Goal: Obtain resource: Download file/media

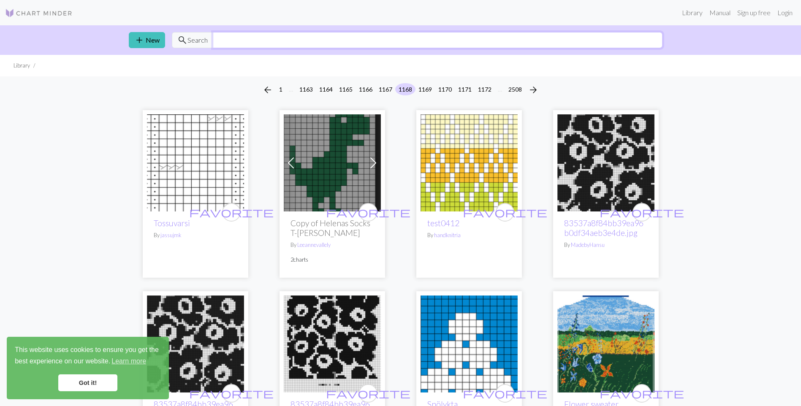
click at [242, 43] on input "text" at bounding box center [438, 40] width 450 height 16
type input "cat"
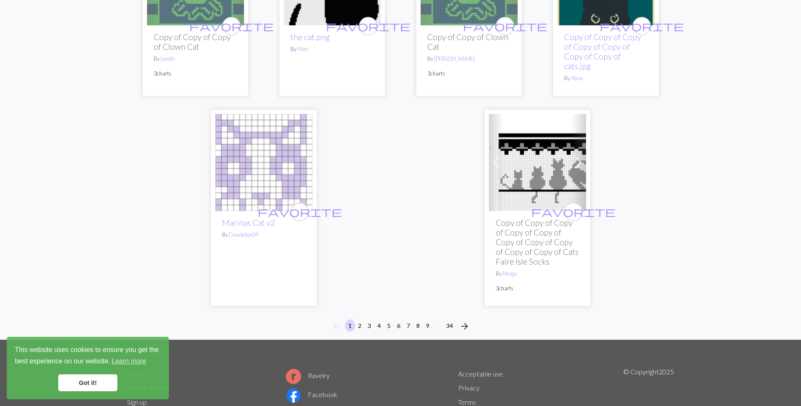
scroll to position [2322, 0]
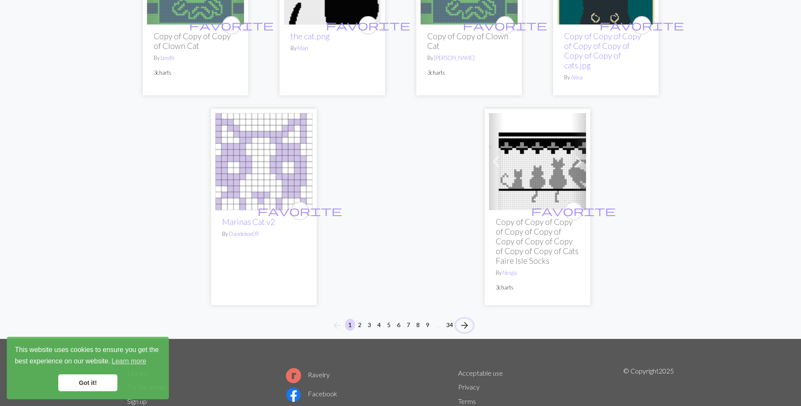
click at [464, 320] on span "arrow_forward" at bounding box center [464, 326] width 10 height 12
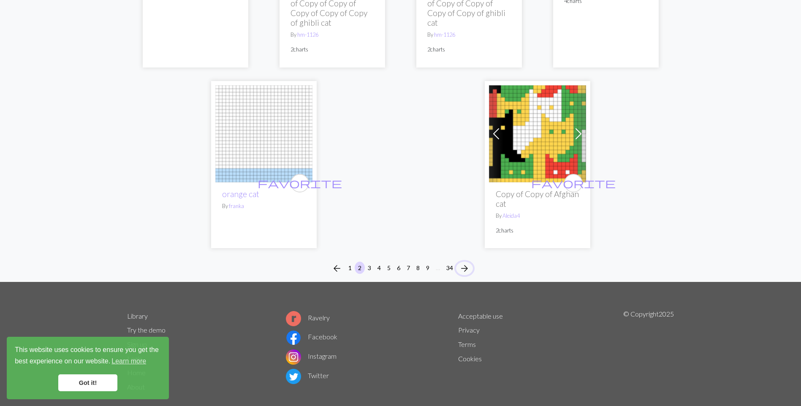
scroll to position [2223, 0]
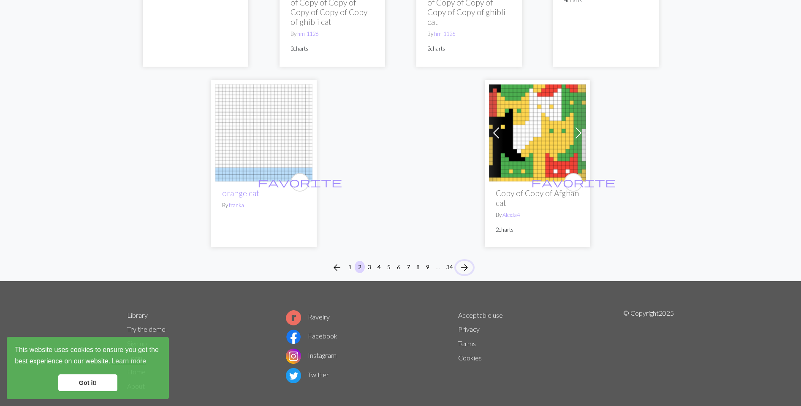
click at [461, 262] on span "arrow_forward" at bounding box center [464, 268] width 10 height 12
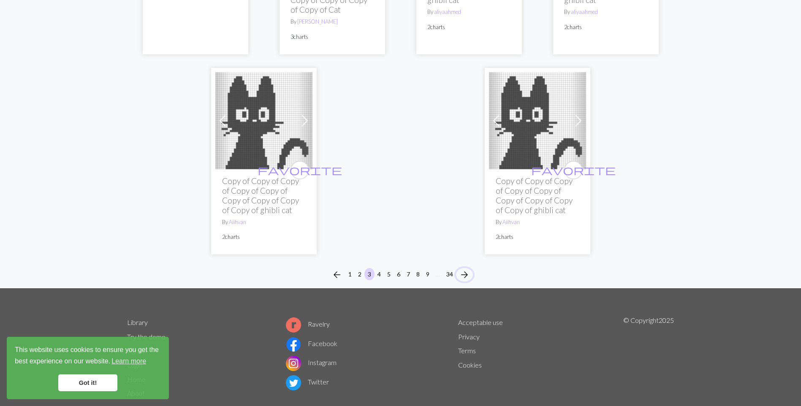
scroll to position [2481, 0]
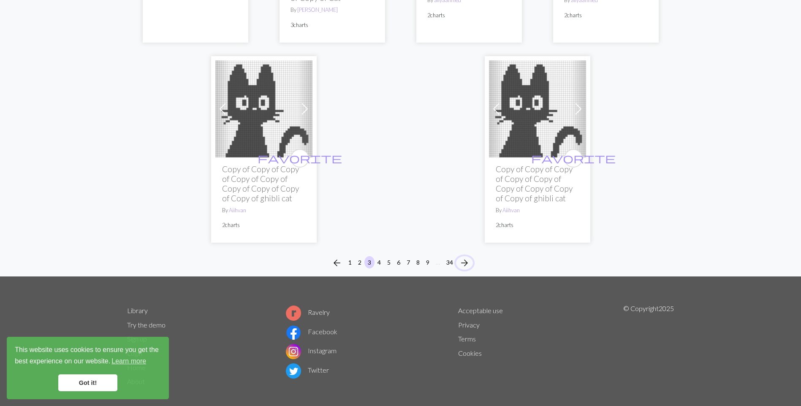
click at [462, 257] on span "arrow_forward" at bounding box center [464, 263] width 10 height 12
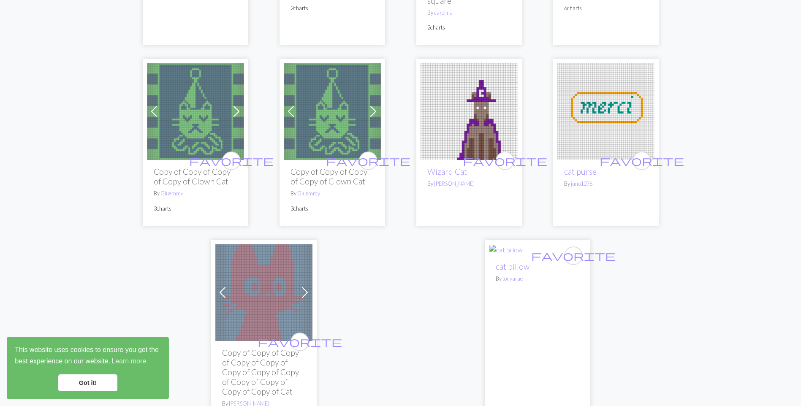
scroll to position [2153, 0]
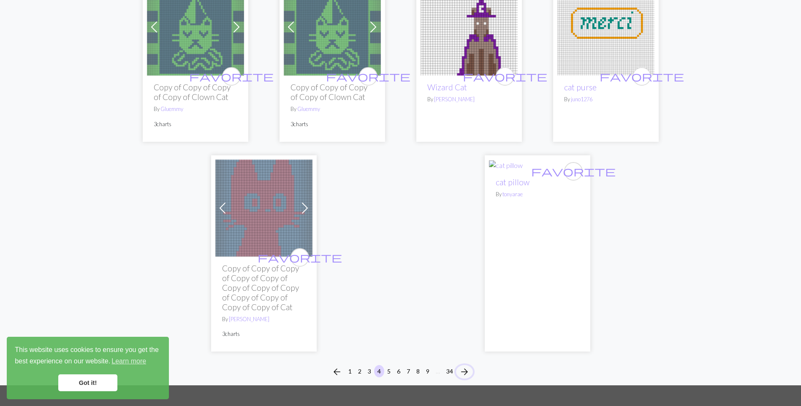
click at [467, 373] on span "arrow_forward" at bounding box center [464, 372] width 10 height 12
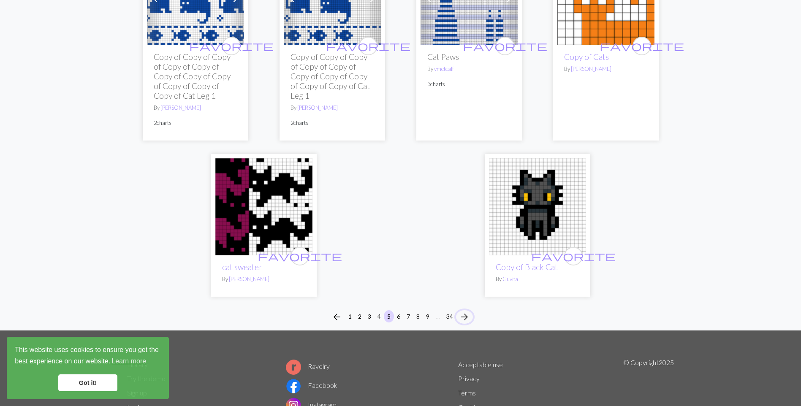
scroll to position [2447, 0]
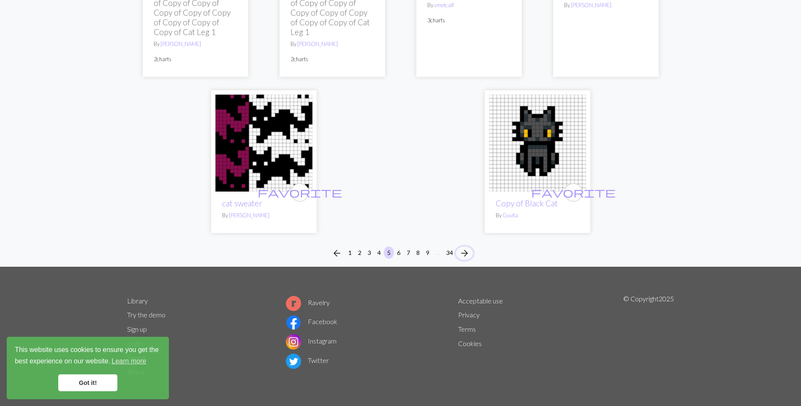
click at [468, 253] on span "arrow_forward" at bounding box center [464, 253] width 10 height 12
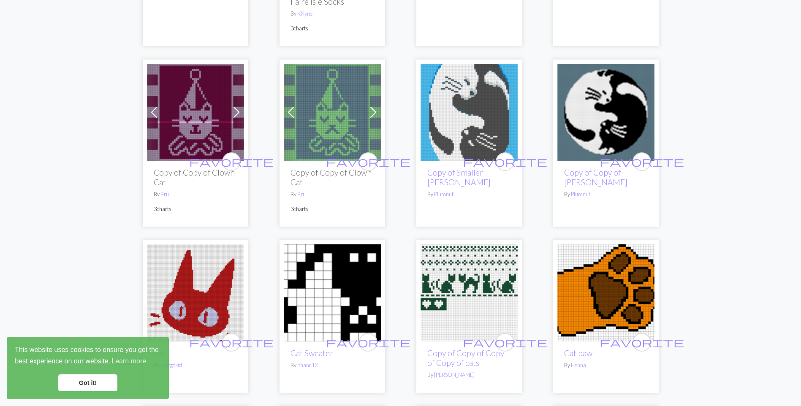
scroll to position [422, 0]
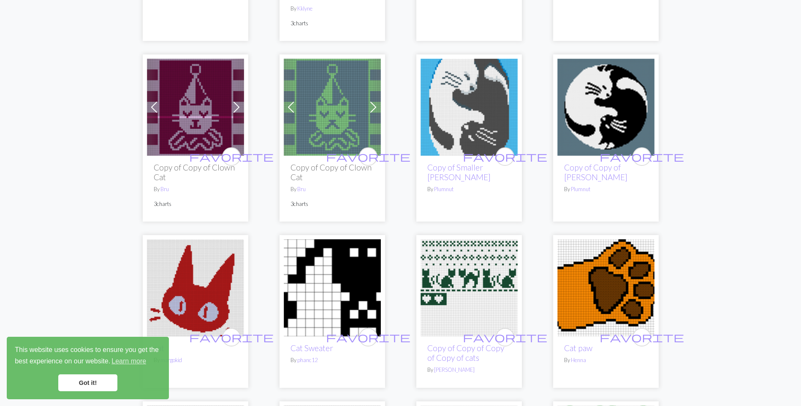
click at [446, 266] on img at bounding box center [468, 287] width 97 height 97
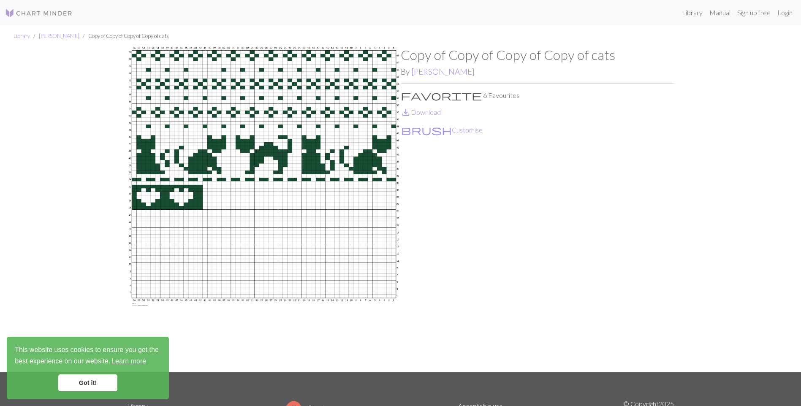
click at [426, 130] on button "brush Customise" at bounding box center [442, 130] width 82 height 11
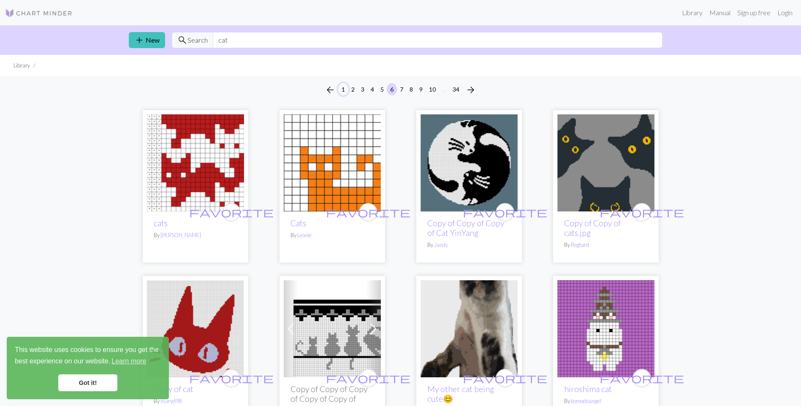
click at [342, 90] on button "1" at bounding box center [343, 89] width 10 height 12
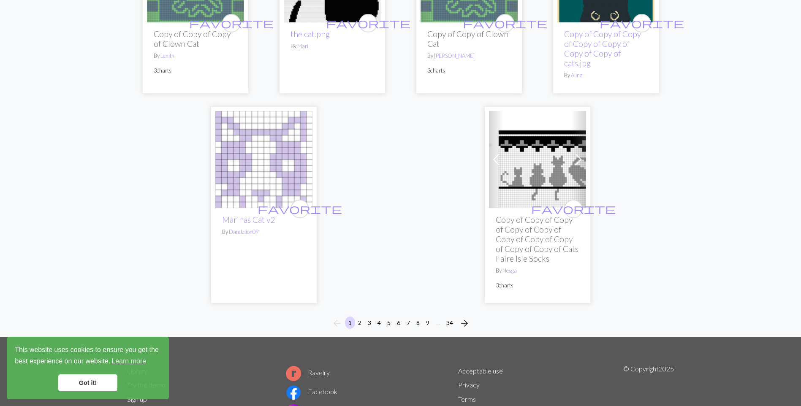
scroll to position [2364, 0]
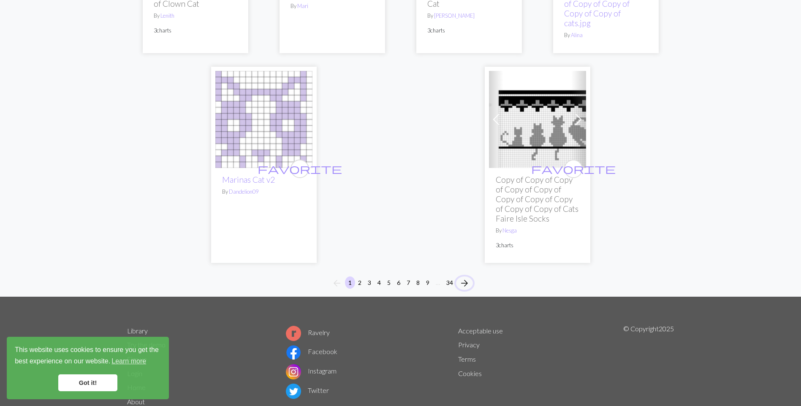
click at [461, 277] on span "arrow_forward" at bounding box center [464, 283] width 10 height 12
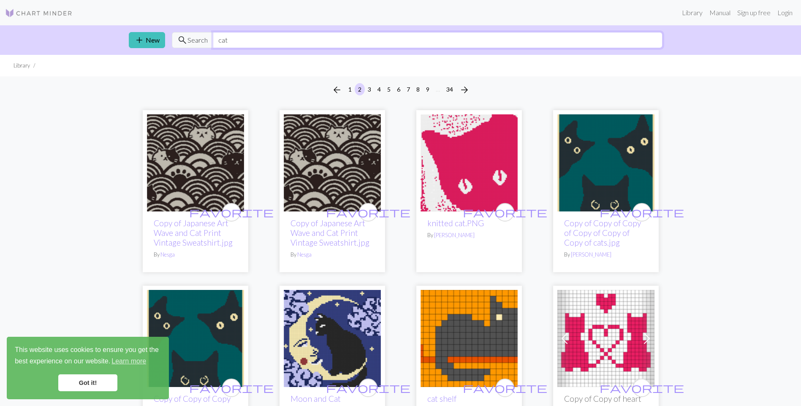
drag, startPoint x: 256, startPoint y: 38, endPoint x: 211, endPoint y: 35, distance: 44.4
click at [213, 35] on input "cat" at bounding box center [438, 40] width 450 height 16
click at [610, 338] on img at bounding box center [605, 338] width 97 height 97
drag, startPoint x: 240, startPoint y: 41, endPoint x: 213, endPoint y: 38, distance: 26.7
click at [213, 38] on input "cat" at bounding box center [438, 40] width 450 height 16
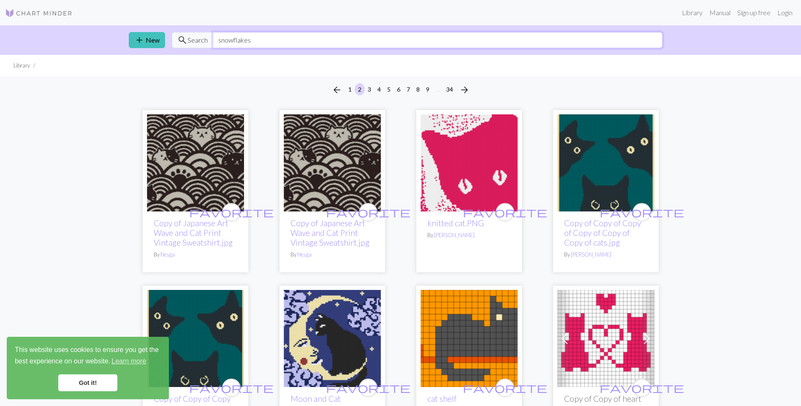
type input "snowflakes"
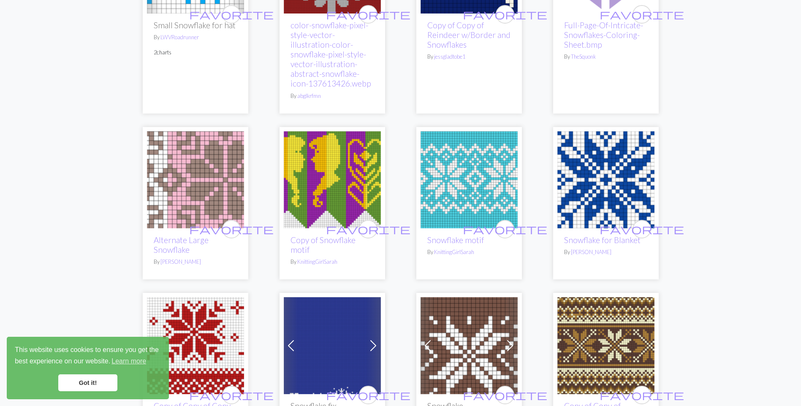
scroll to position [718, 0]
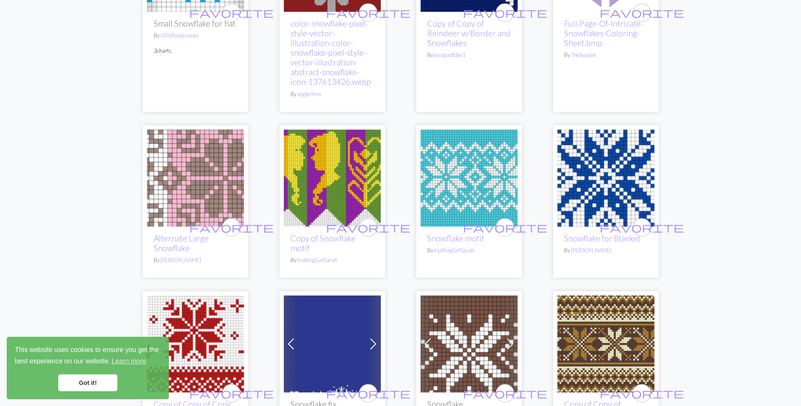
click at [460, 180] on img at bounding box center [468, 178] width 97 height 97
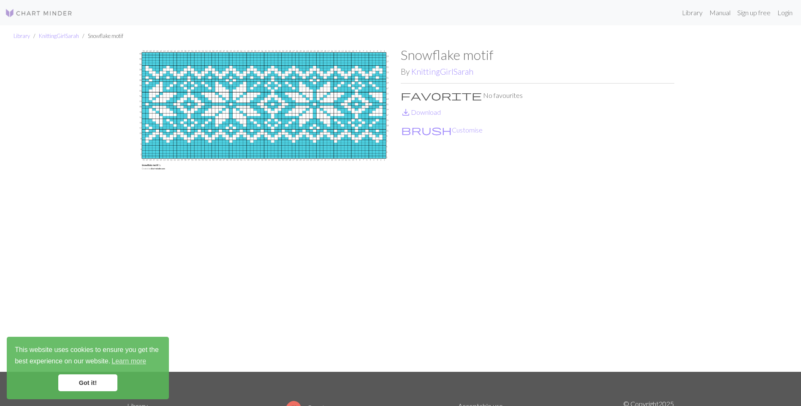
click at [426, 110] on link "save_alt Download" at bounding box center [421, 112] width 40 height 8
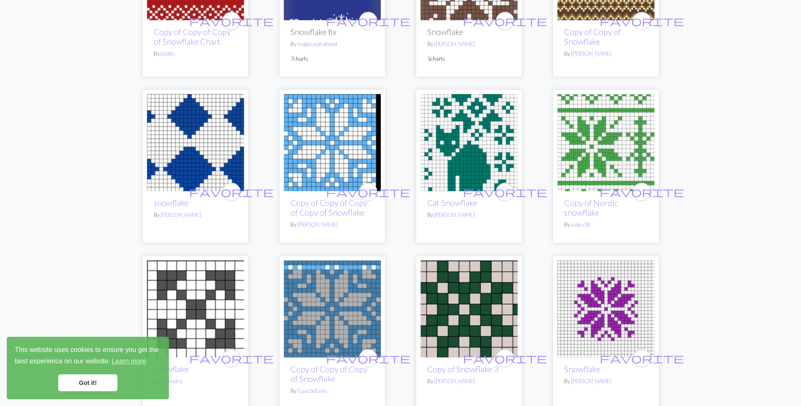
scroll to position [1055, 0]
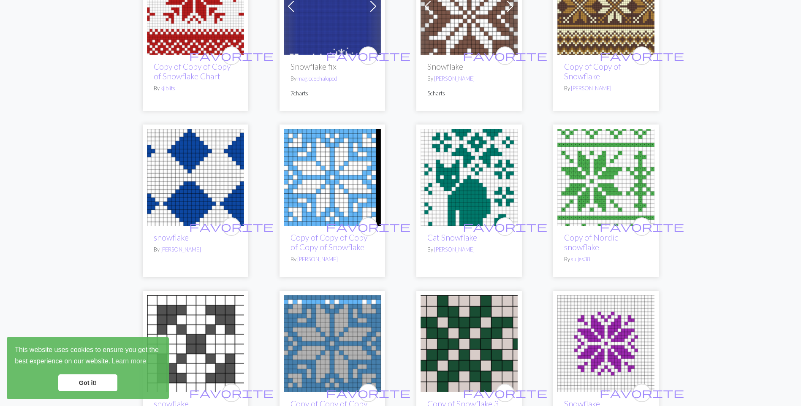
click at [474, 187] on img at bounding box center [468, 177] width 97 height 97
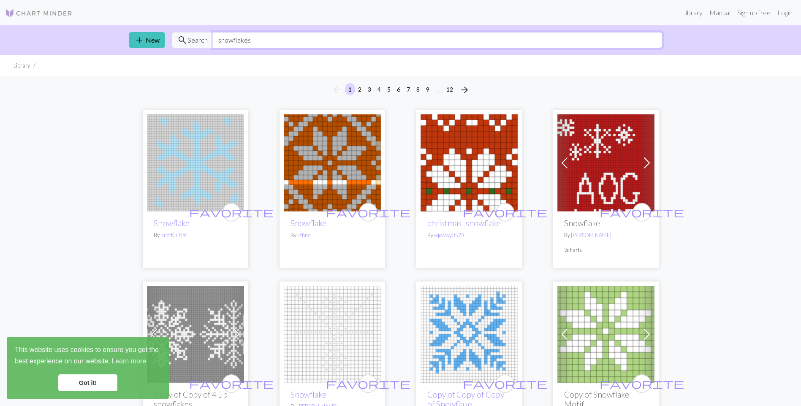
drag, startPoint x: 259, startPoint y: 37, endPoint x: 214, endPoint y: 42, distance: 45.0
click at [214, 42] on input "snowflakes" at bounding box center [438, 40] width 450 height 16
type input "christmas"
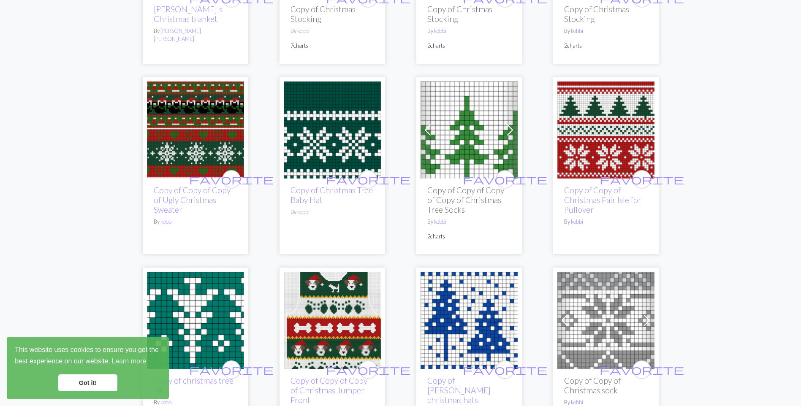
scroll to position [211, 0]
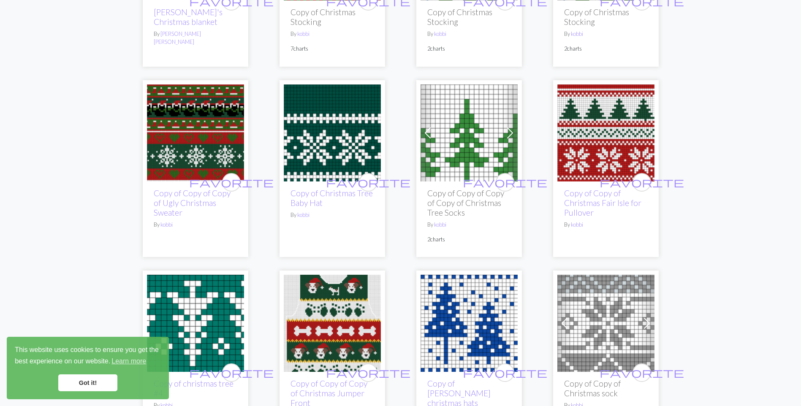
click at [588, 153] on img at bounding box center [605, 132] width 97 height 97
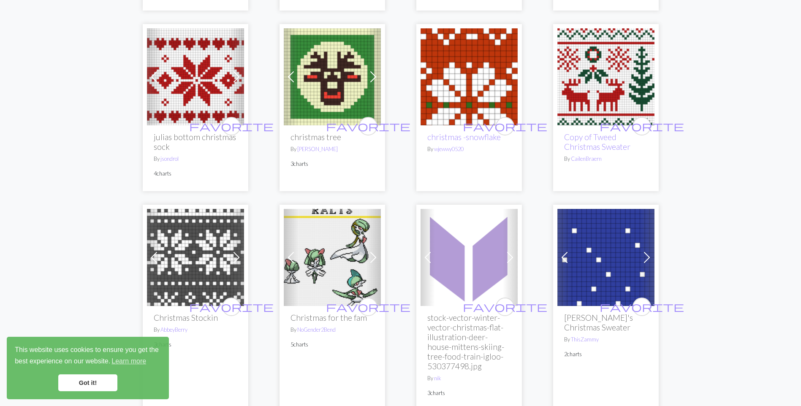
scroll to position [1935, 0]
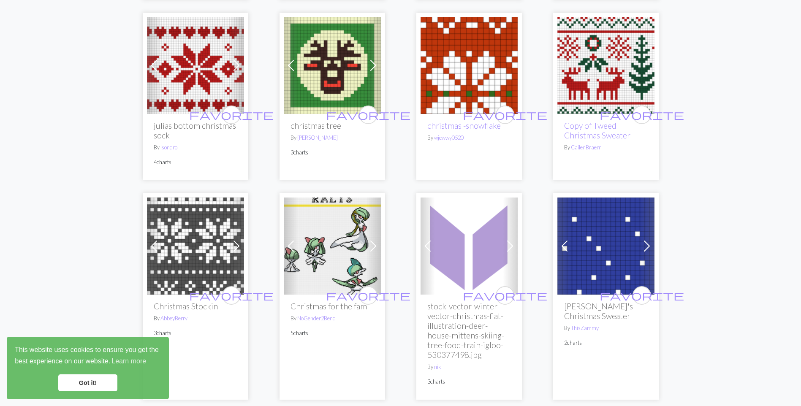
click at [179, 78] on img at bounding box center [195, 65] width 97 height 97
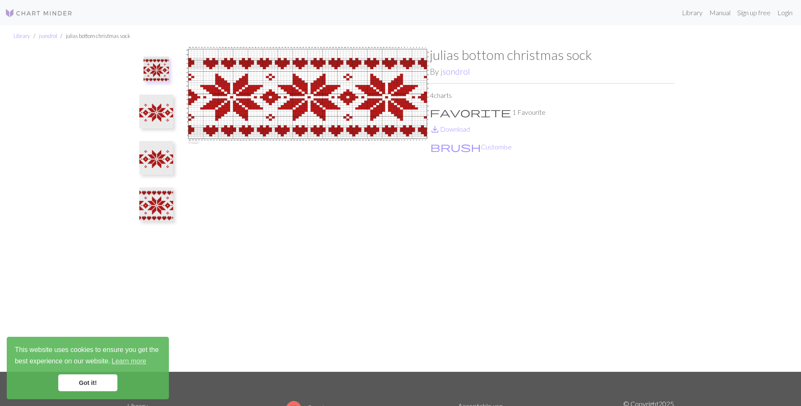
click at [461, 131] on link "save_alt Download" at bounding box center [450, 129] width 40 height 8
click at [158, 116] on img at bounding box center [156, 112] width 34 height 34
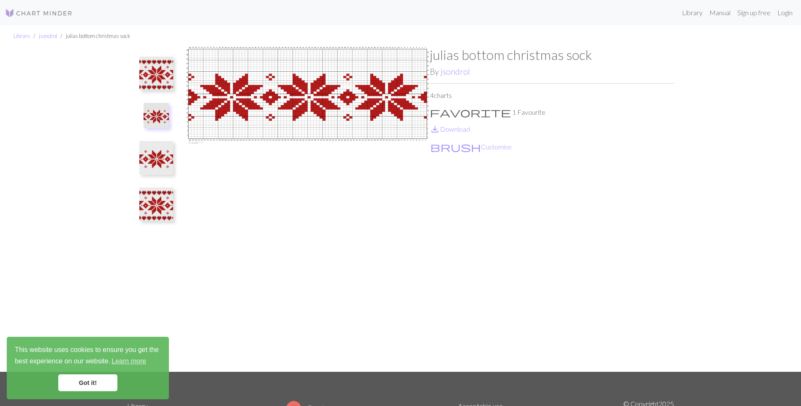
click at [146, 163] on img at bounding box center [156, 158] width 34 height 34
click at [156, 200] on img at bounding box center [156, 204] width 34 height 34
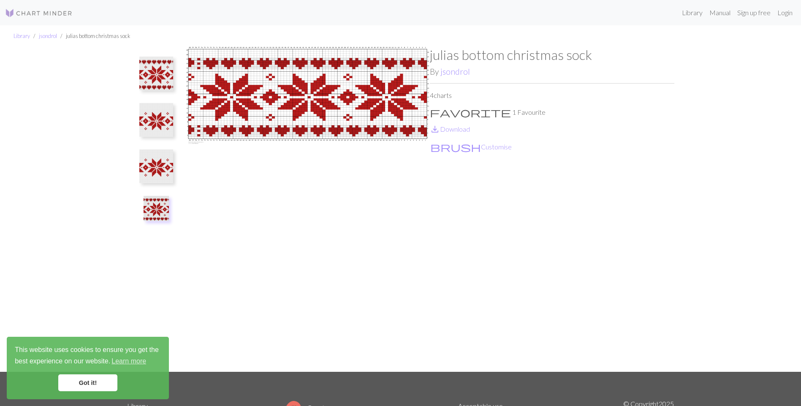
click at [165, 175] on img at bounding box center [156, 166] width 34 height 34
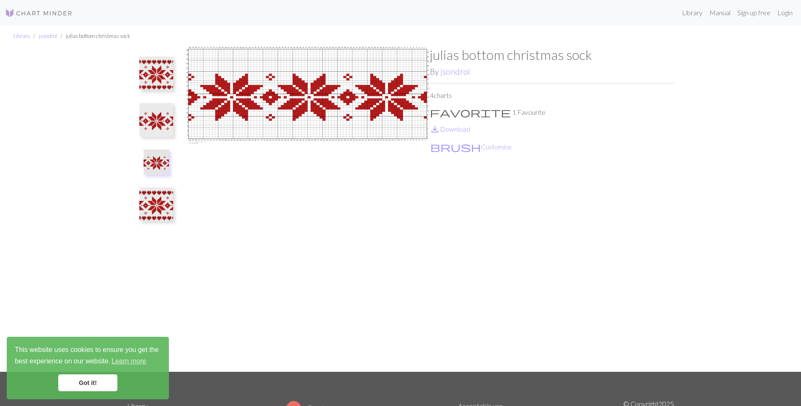
click at [153, 122] on img at bounding box center [156, 120] width 34 height 34
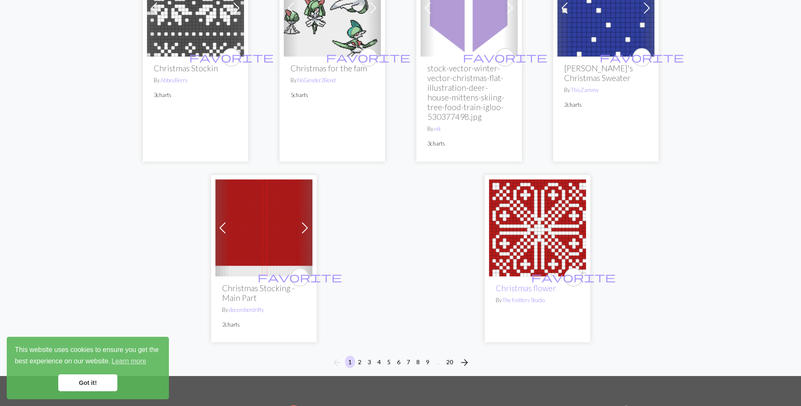
scroll to position [2195, 0]
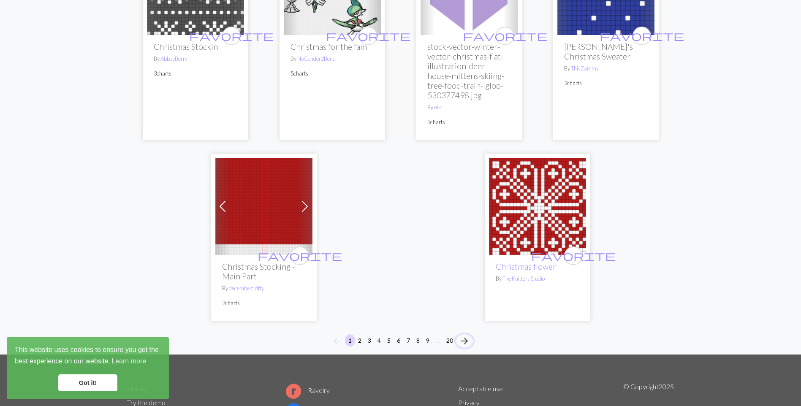
click at [461, 335] on span "arrow_forward" at bounding box center [464, 341] width 10 height 12
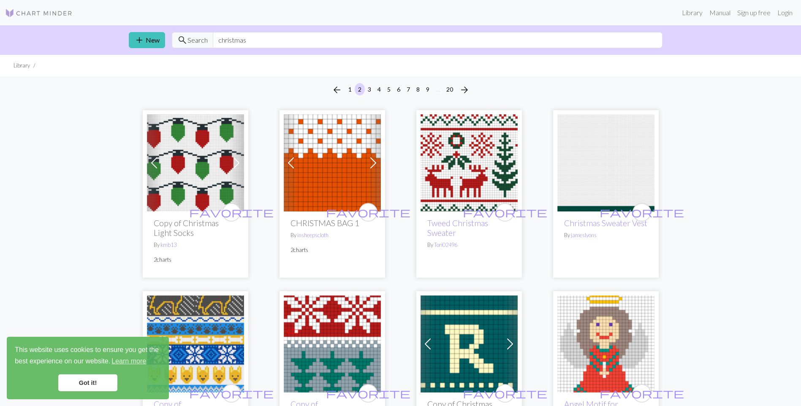
scroll to position [42, 0]
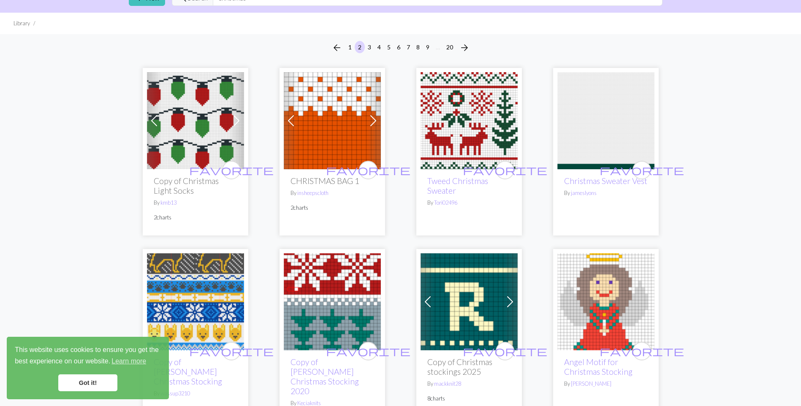
click at [176, 129] on img at bounding box center [195, 120] width 97 height 97
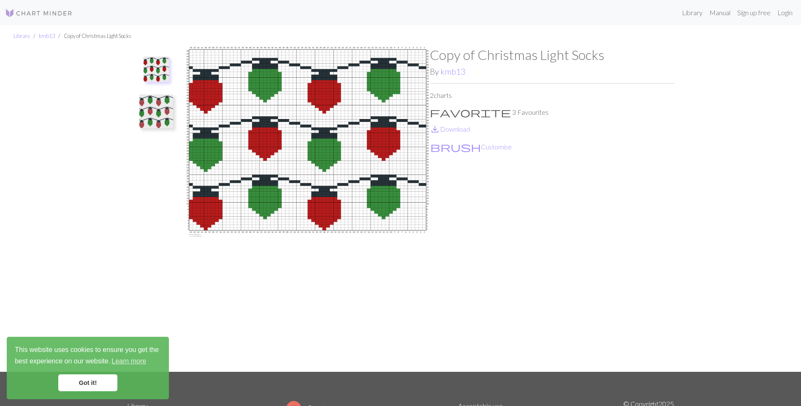
click at [152, 111] on img at bounding box center [156, 112] width 34 height 34
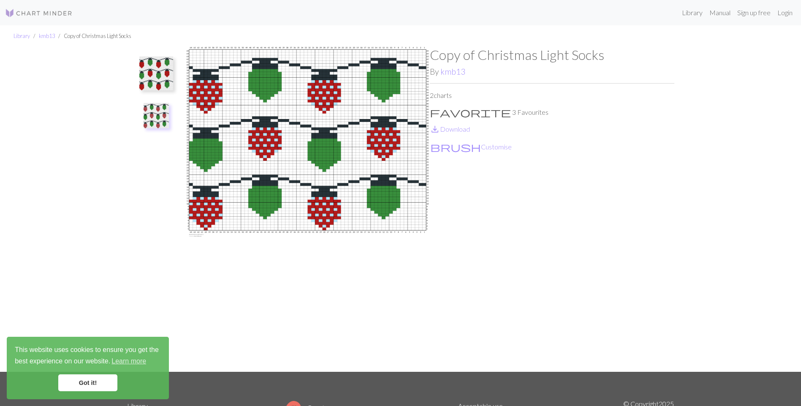
click at [152, 79] on img at bounding box center [156, 74] width 34 height 34
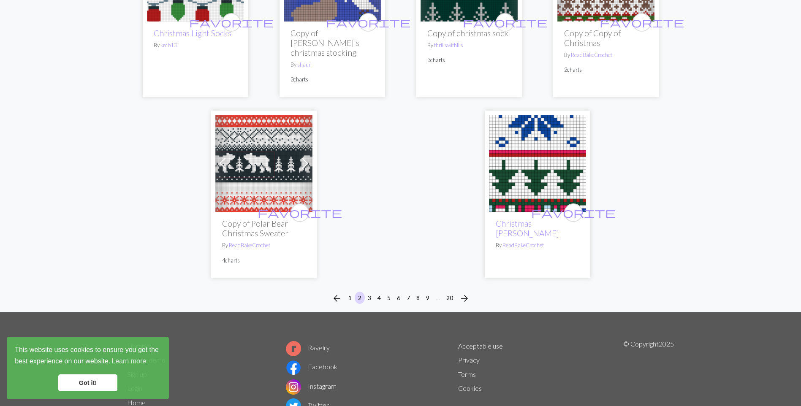
scroll to position [2268, 0]
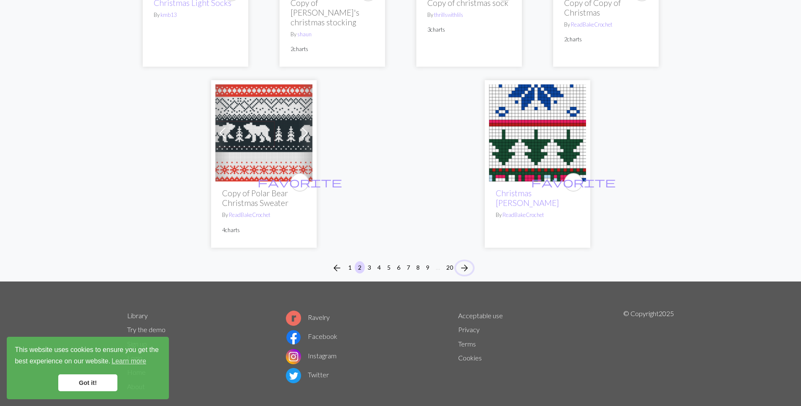
click at [457, 261] on button "arrow_forward" at bounding box center [464, 268] width 17 height 14
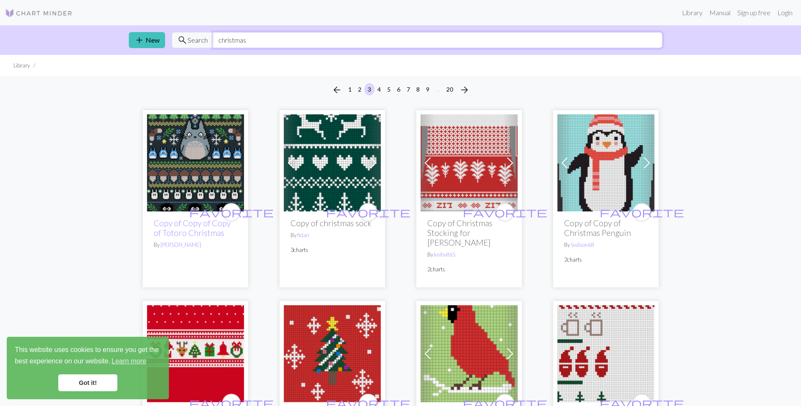
drag, startPoint x: 260, startPoint y: 38, endPoint x: 209, endPoint y: 38, distance: 51.5
click at [209, 38] on div "search Search christmas" at bounding box center [417, 40] width 491 height 16
type input "pokemon"
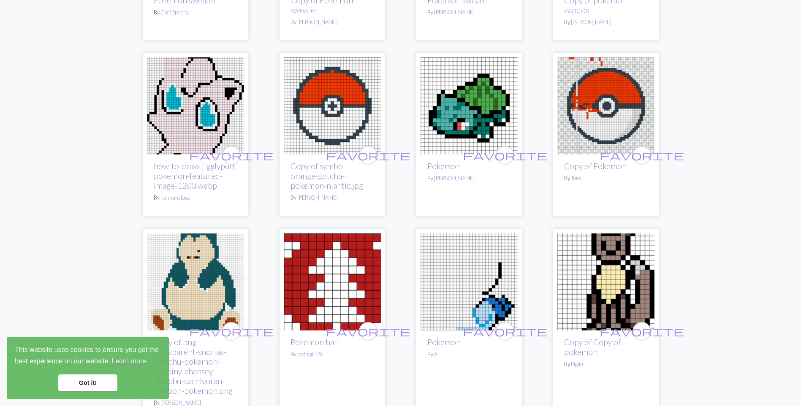
scroll to position [591, 0]
click at [321, 277] on img at bounding box center [332, 282] width 97 height 97
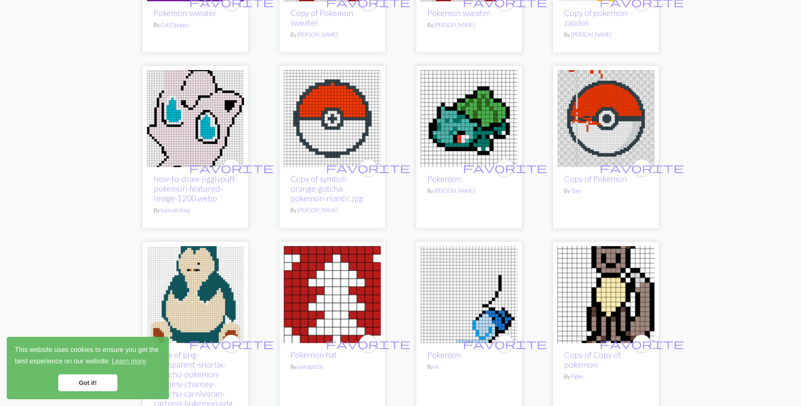
scroll to position [572, 0]
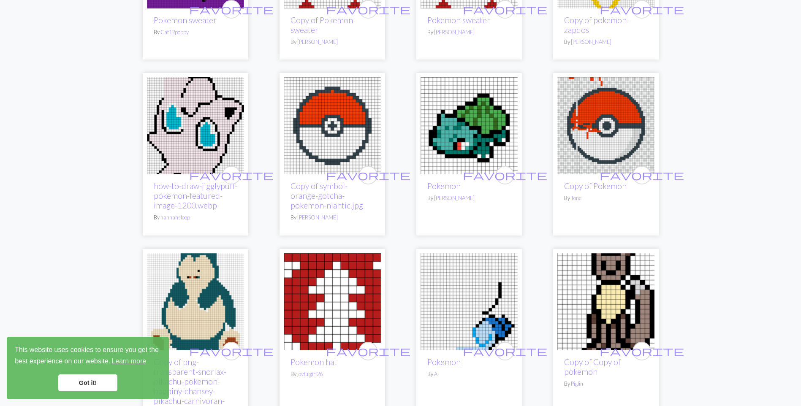
click at [609, 102] on img at bounding box center [605, 125] width 97 height 97
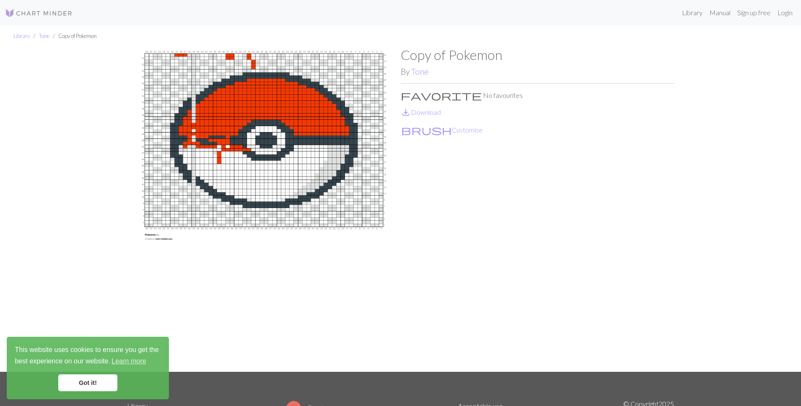
click at [420, 108] on link "save_alt Download" at bounding box center [421, 112] width 40 height 8
click at [737, 171] on div "Library Tone Copy of Pokemon Copy of Pokemon By Tone favorite No favourites sav…" at bounding box center [400, 198] width 801 height 347
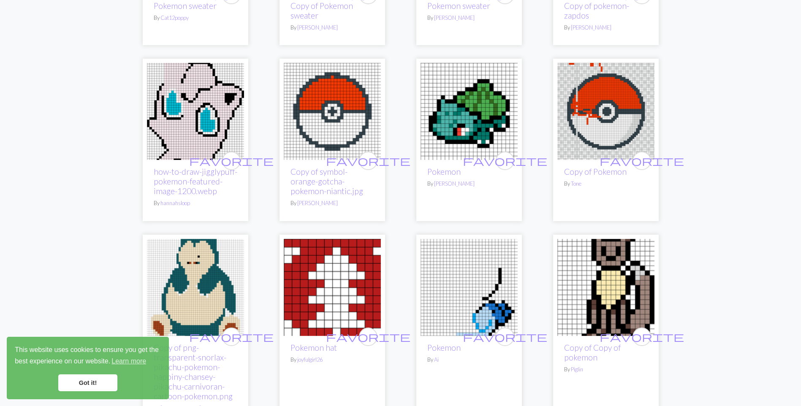
scroll to position [591, 0]
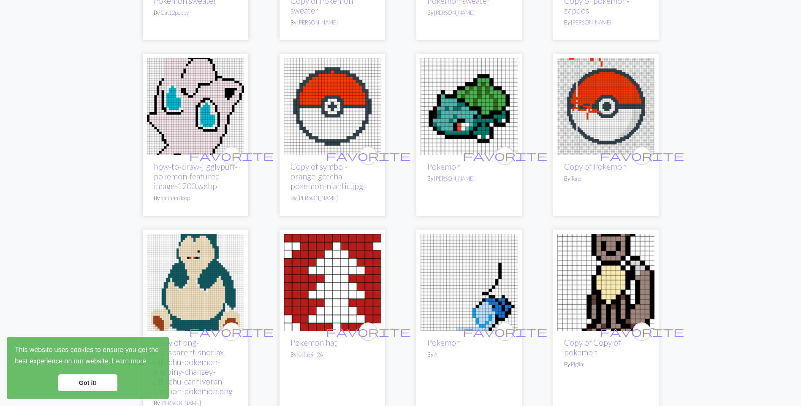
click at [336, 97] on img at bounding box center [332, 106] width 97 height 97
